Goal: Book appointment/travel/reservation

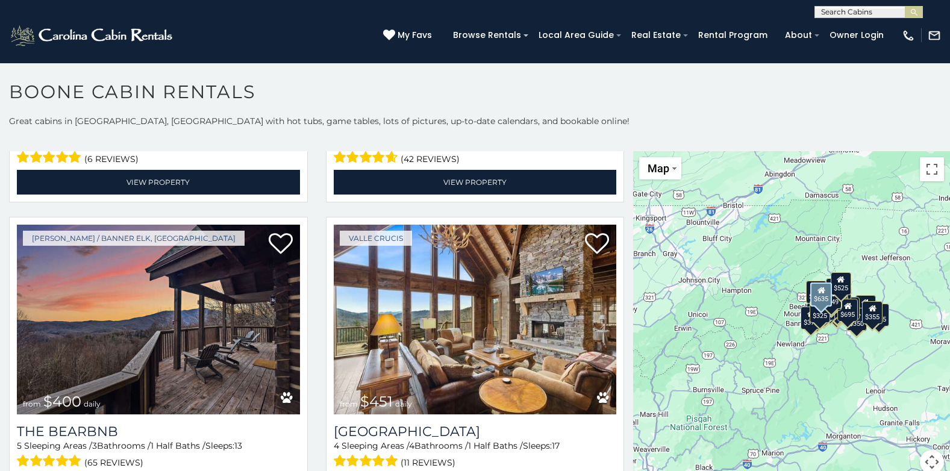
scroll to position [1175, 0]
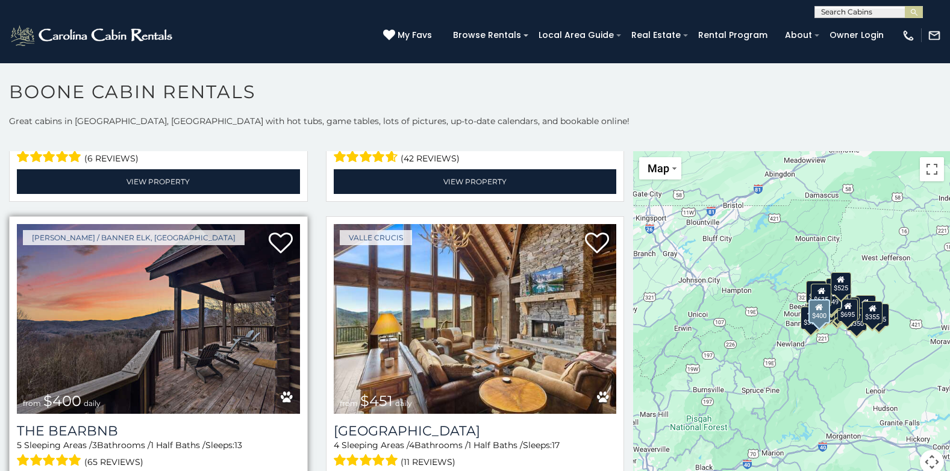
click at [176, 274] on img at bounding box center [158, 319] width 283 height 190
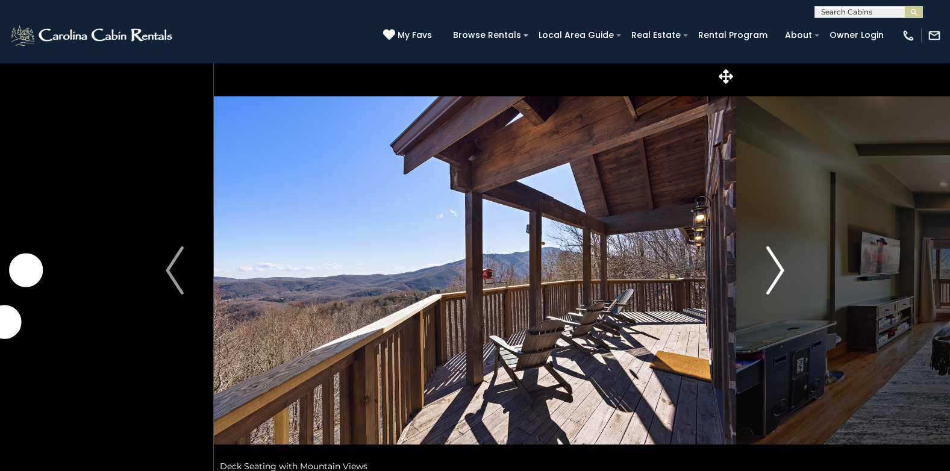
click at [777, 259] on img "Next" at bounding box center [775, 270] width 18 height 48
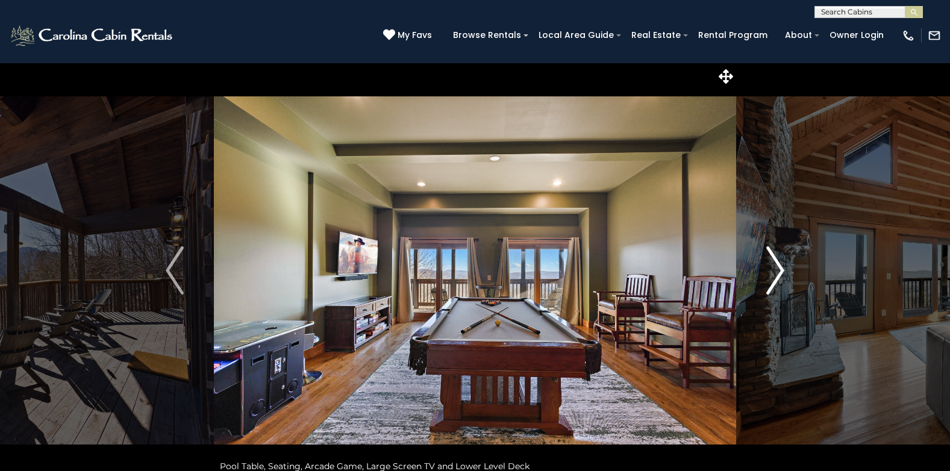
click at [777, 259] on img "Next" at bounding box center [775, 270] width 18 height 48
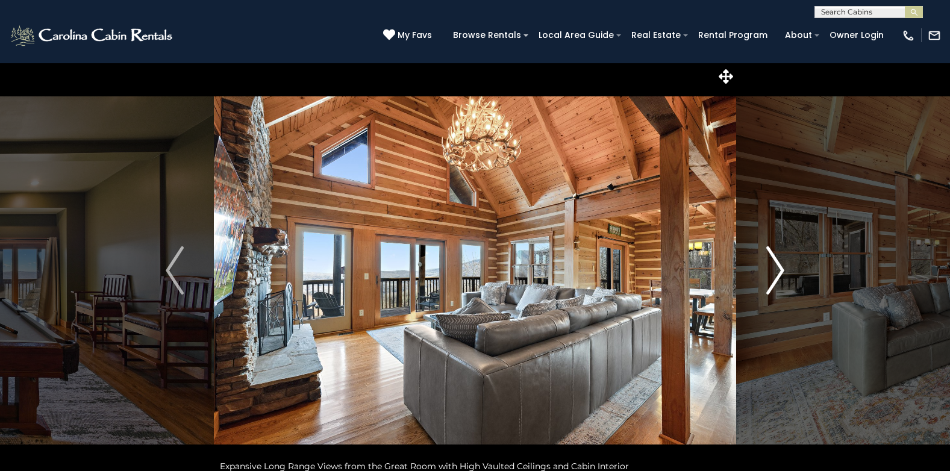
click at [777, 259] on img "Next" at bounding box center [775, 270] width 18 height 48
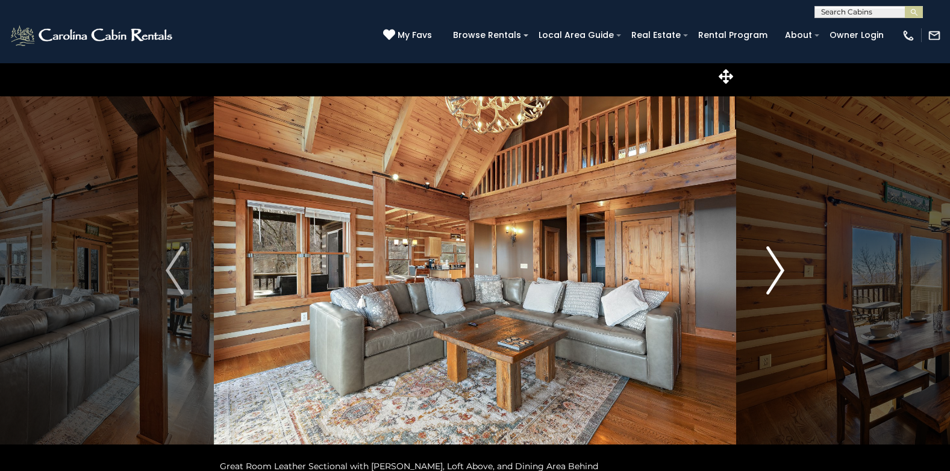
click at [777, 259] on img "Next" at bounding box center [775, 270] width 18 height 48
